Goal: Transaction & Acquisition: Purchase product/service

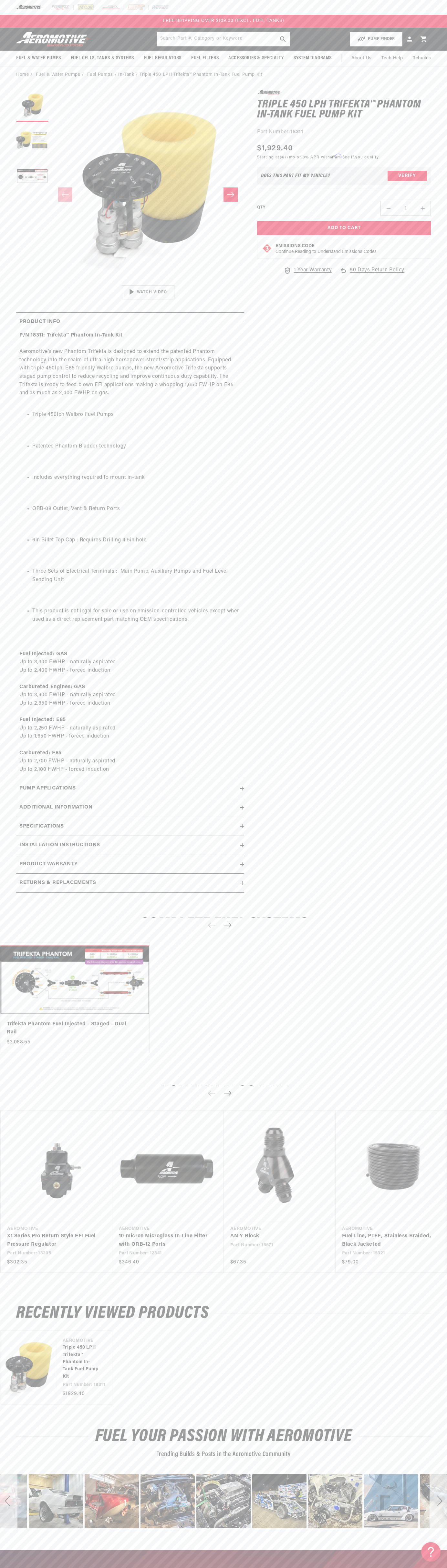
click at [404, 26] on div "FREE SHIPPING OVER $109.00 (EXCL. FUEL TANKS)" at bounding box center [224, 21] width 447 height 13
click at [446, 142] on section "0.0 star rating Write a review Triple 450 LPH Trifekta™ Phantom In-Tank Fuel Pu…" at bounding box center [224, 493] width 447 height 820
click at [71, 1563] on html "Skip to content Your cart Your cart is empty Loading... You may also like Subto…" at bounding box center [224, 784] width 447 height 1568
click at [31, 1413] on div "Recently Viewed Products Vendor Aeromotive Triple 450 LPH Trifekta™ Phantom In-…" at bounding box center [224, 1355] width 447 height 122
